Goal: Browse casually

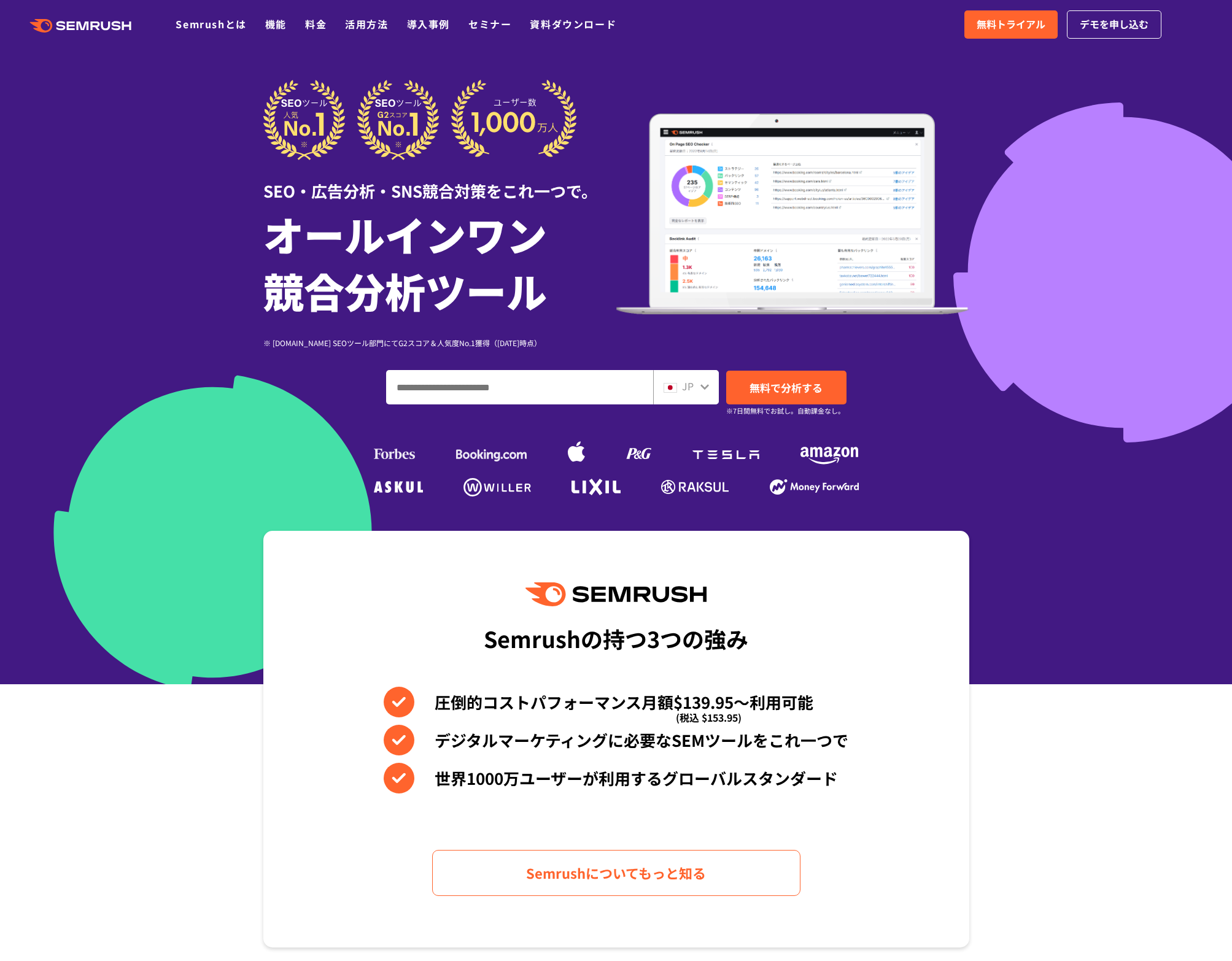
click at [190, 646] on section "Semrushの持つ3つの強み 圧倒的コストパフォーマンス月額$139.95〜利用可能 (税込 $153.95) デジタルマーケティングに必要なSEMツールを…" at bounding box center [616, 740] width 1232 height 417
click at [263, 466] on div "SEO・広告分析・SNS競合対策をこれ一つで。 オールインワン 競合分析ツール ※ [DOMAIN_NAME] SEOツール部門にてG2スコア＆人気度No.1…" at bounding box center [616, 291] width 706 height 421
click at [396, 293] on h1 "オールインワン 競合分析ツール" at bounding box center [439, 261] width 353 height 113
click at [440, 392] on input "ドメイン、キーワードまたはURLを入力してください" at bounding box center [520, 388] width 266 height 33
click at [442, 704] on li "圧倒的コストパフォーマンス月額$139.95〜利用可能 (税込 $153.95)" at bounding box center [616, 702] width 465 height 30
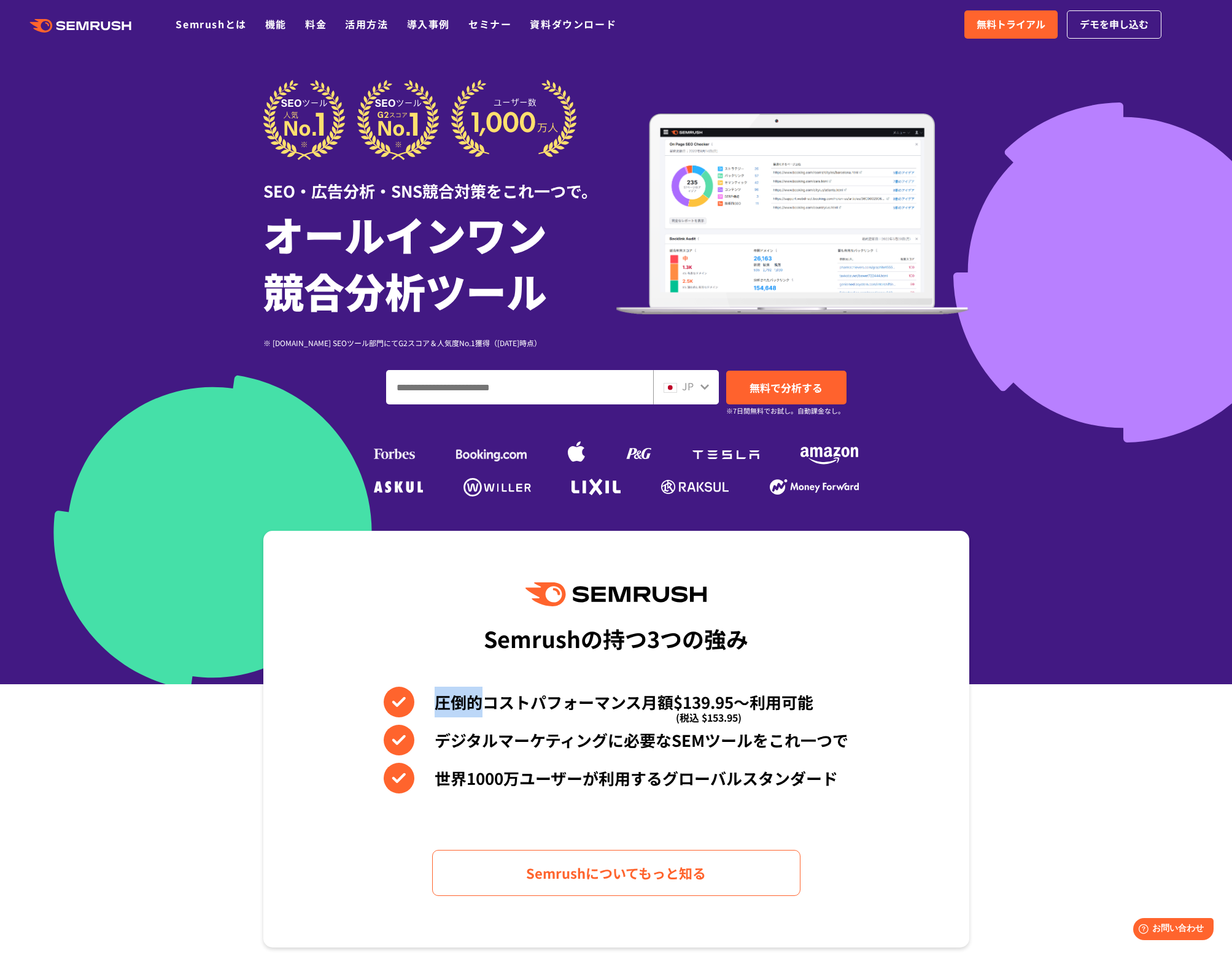
click at [442, 704] on li "圧倒的コストパフォーマンス月額$139.95〜利用可能 (税込 $153.95)" at bounding box center [616, 702] width 465 height 30
click at [465, 708] on li "圧倒的コストパフォーマンス月額$139.95〜利用可能 (税込 $153.95)" at bounding box center [616, 702] width 465 height 30
click at [487, 704] on li "圧倒的コストパフォーマンス月額$139.95〜利用可能 (税込 $153.95)" at bounding box center [616, 702] width 465 height 30
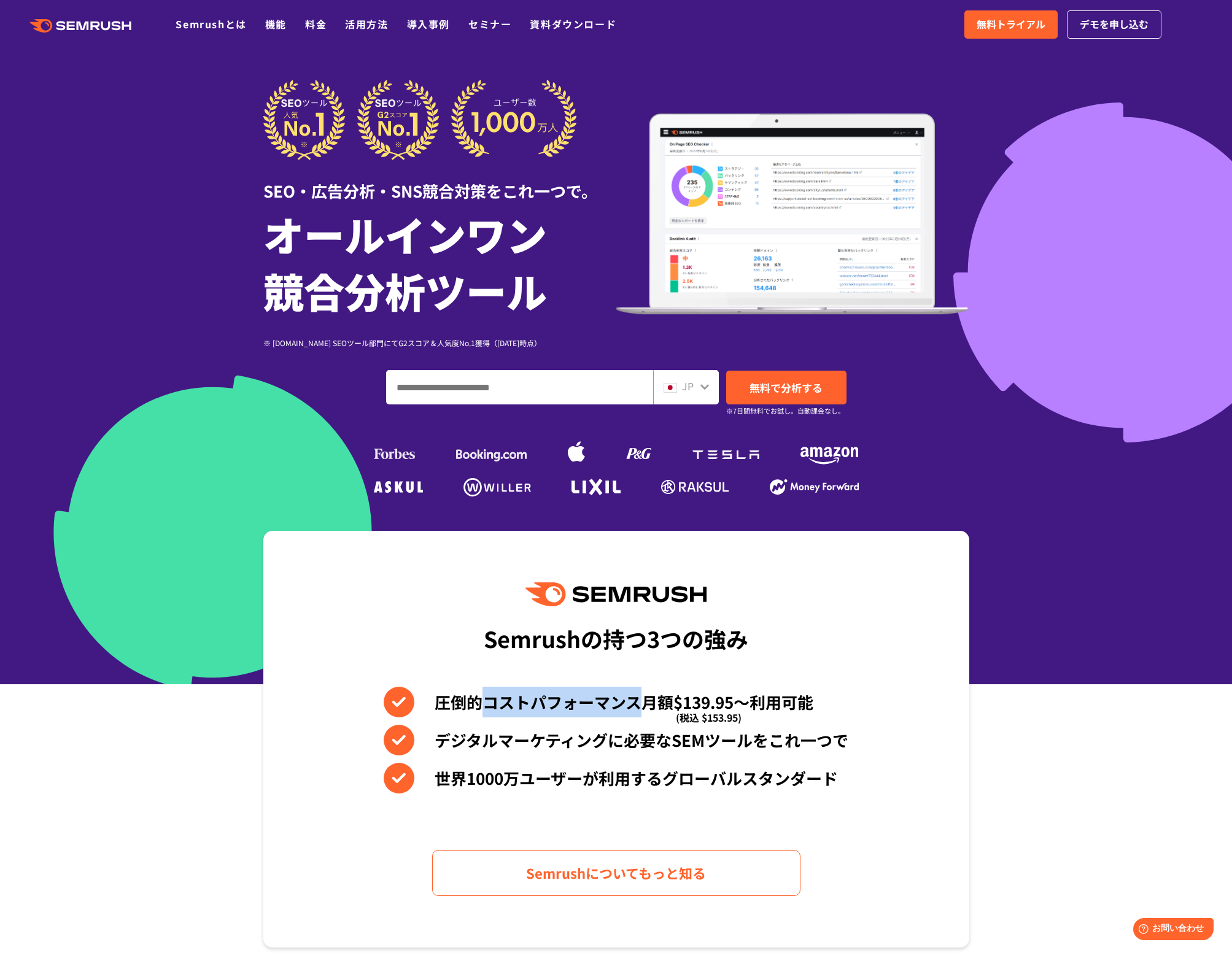
click at [511, 703] on li "圧倒的コストパフォーマンス月額$139.95〜利用可能 (税込 $153.95)" at bounding box center [616, 702] width 465 height 30
drag, startPoint x: 429, startPoint y: 701, endPoint x: 481, endPoint y: 697, distance: 52.2
click at [481, 697] on li "圧倒的コストパフォーマンス月額$139.95〜利用可能 (税込 $153.95)" at bounding box center [616, 702] width 465 height 30
click at [472, 700] on li "圧倒的コストパフォーマンス月額$139.95〜利用可能 (税込 $153.95)" at bounding box center [616, 702] width 465 height 30
click at [989, 611] on section "Semrushの持つ3つの強み 圧倒的コストパフォーマンス月額$139.95〜利用可能 (税込 $153.95) デジタルマーケティングに必要なSEMツールを…" at bounding box center [616, 740] width 1232 height 417
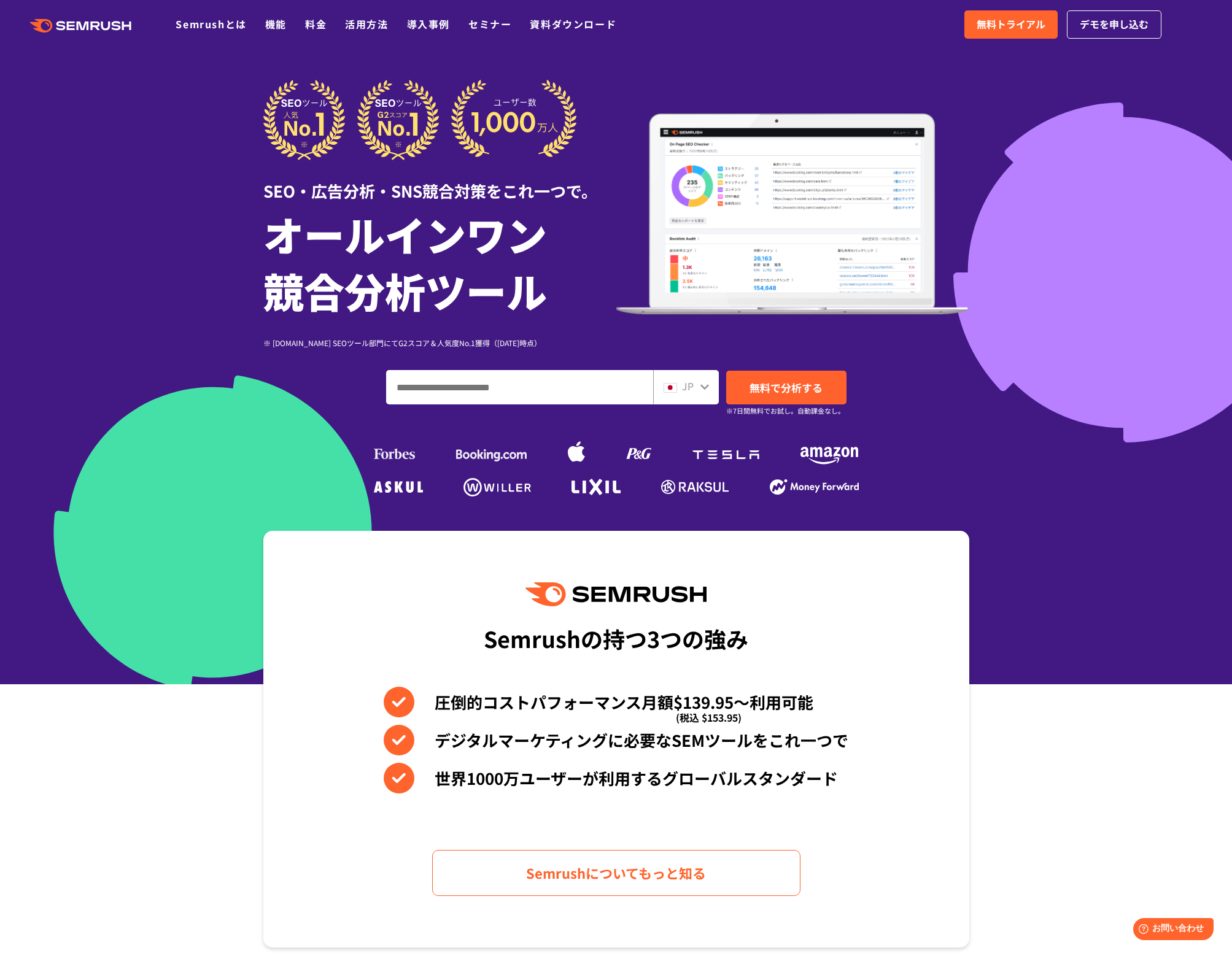
click at [1017, 642] on section "Semrushの持つ3つの強み 圧倒的コストパフォーマンス月額$139.95〜利用可能 (税込 $153.95) デジタルマーケティングに必要なSEMツールを…" at bounding box center [616, 740] width 1232 height 417
click at [930, 674] on div "Semrushの持つ3つの強み 圧倒的コストパフォーマンス月額$139.95〜利用可能 (税込 $153.95) デジタルマーケティングに必要なSEMツールを…" at bounding box center [616, 740] width 706 height 417
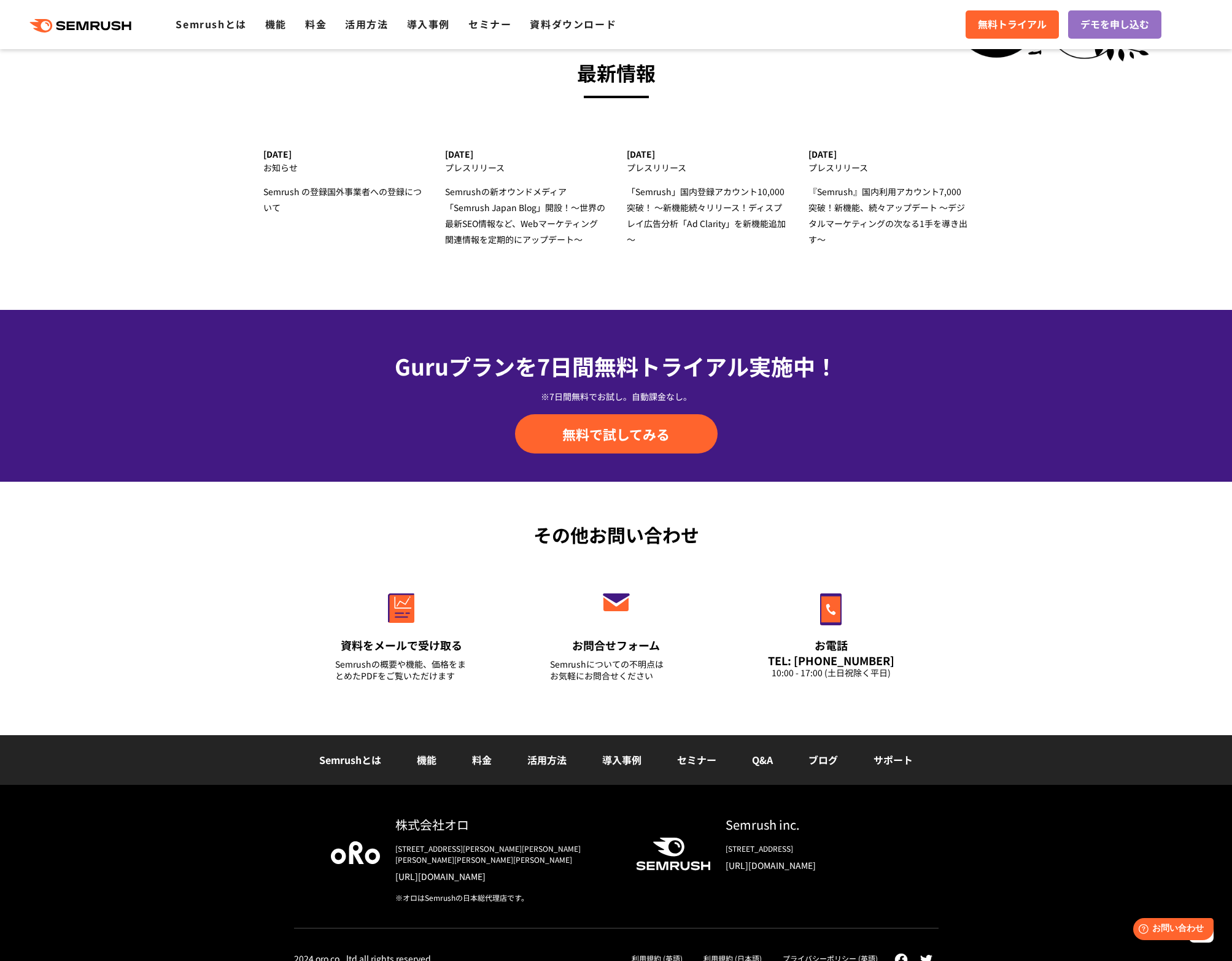
scroll to position [3893, 0]
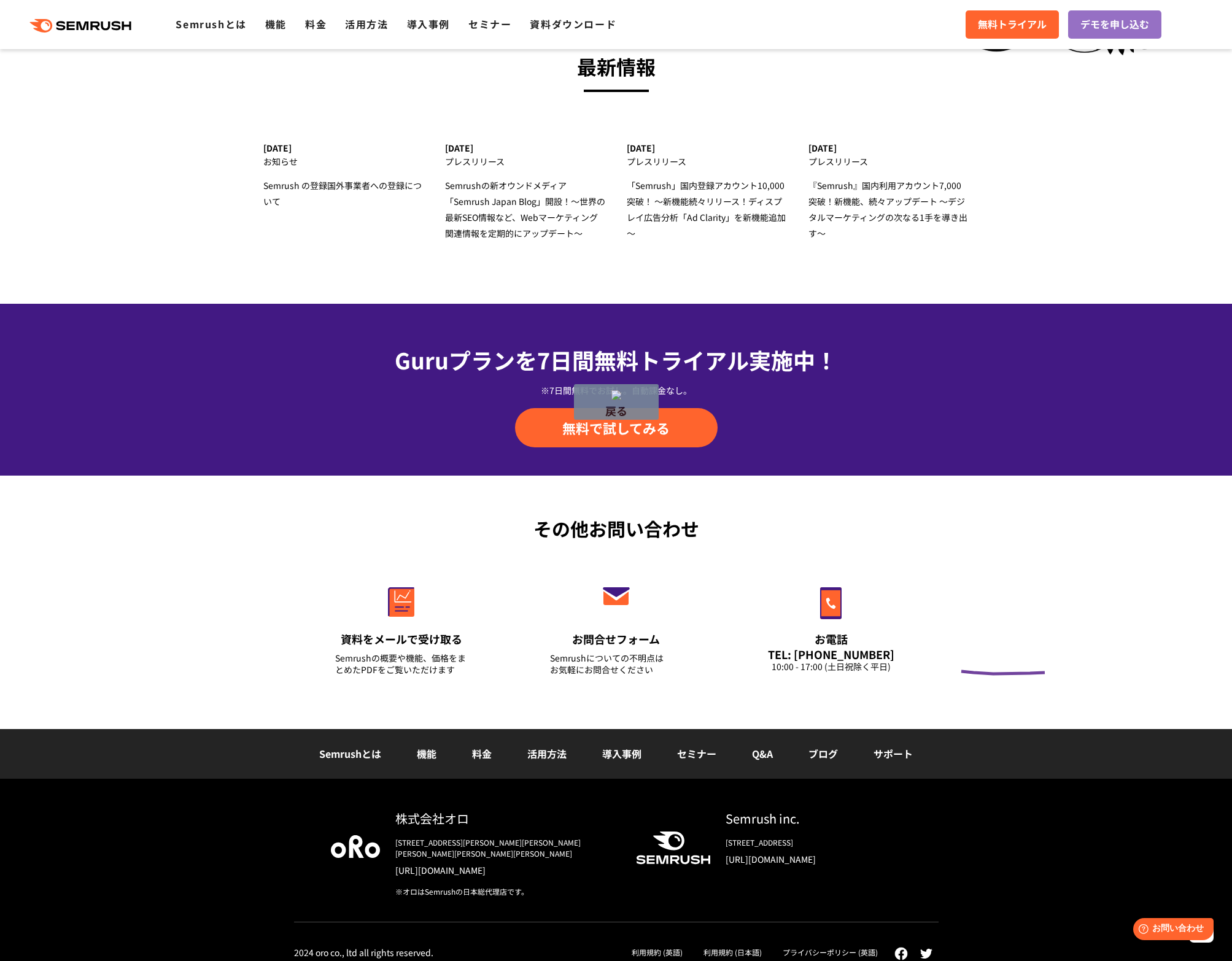
drag, startPoint x: 1044, startPoint y: 672, endPoint x: 961, endPoint y: 671, distance: 83.0
